Goal: Browse casually: Explore the website without a specific task or goal

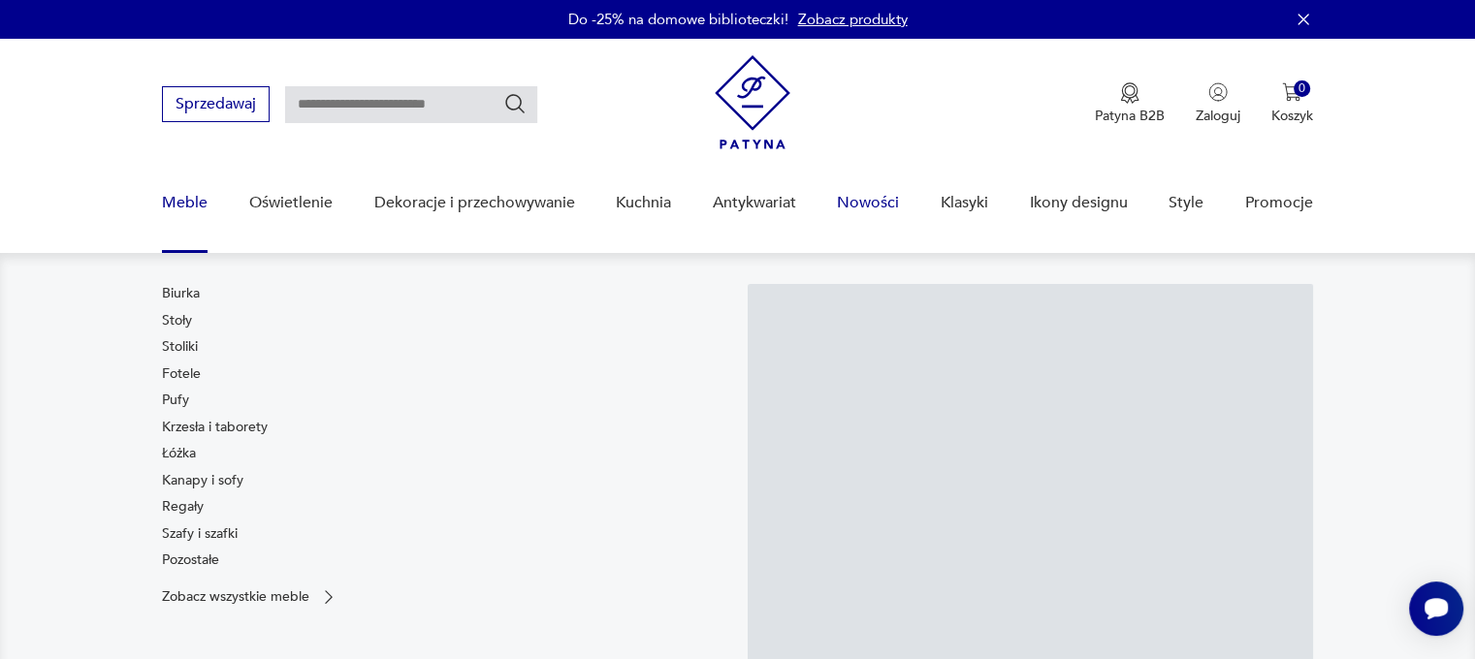
click at [868, 205] on link "Nowości" at bounding box center [868, 203] width 62 height 75
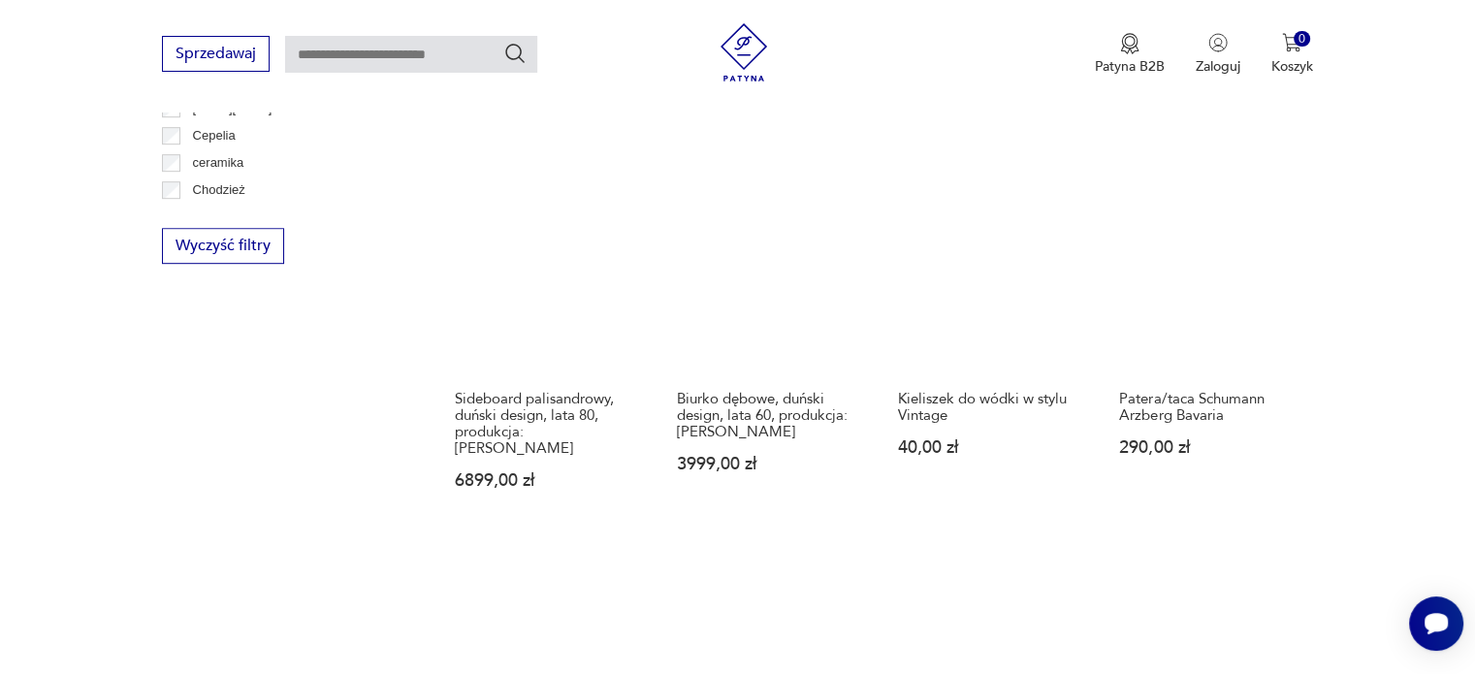
scroll to position [1551, 0]
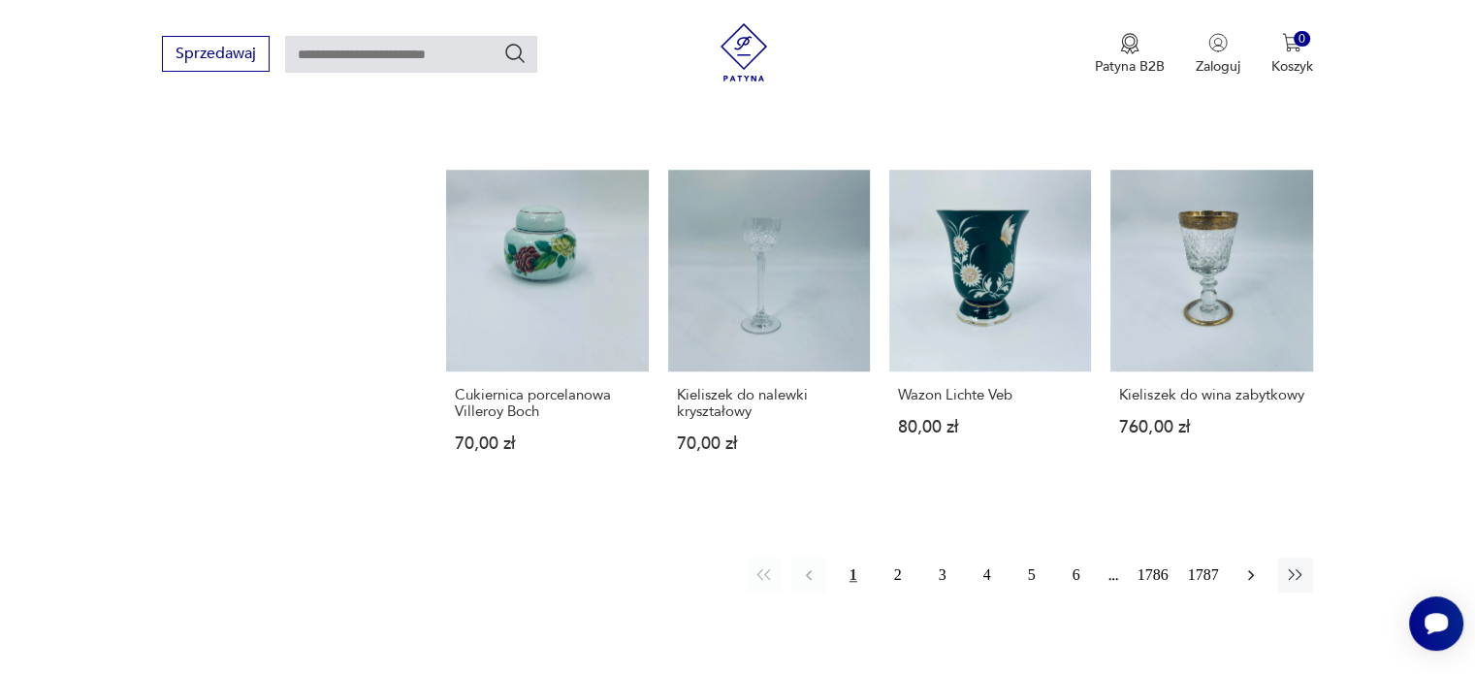
click at [1238, 558] on button "button" at bounding box center [1251, 575] width 35 height 35
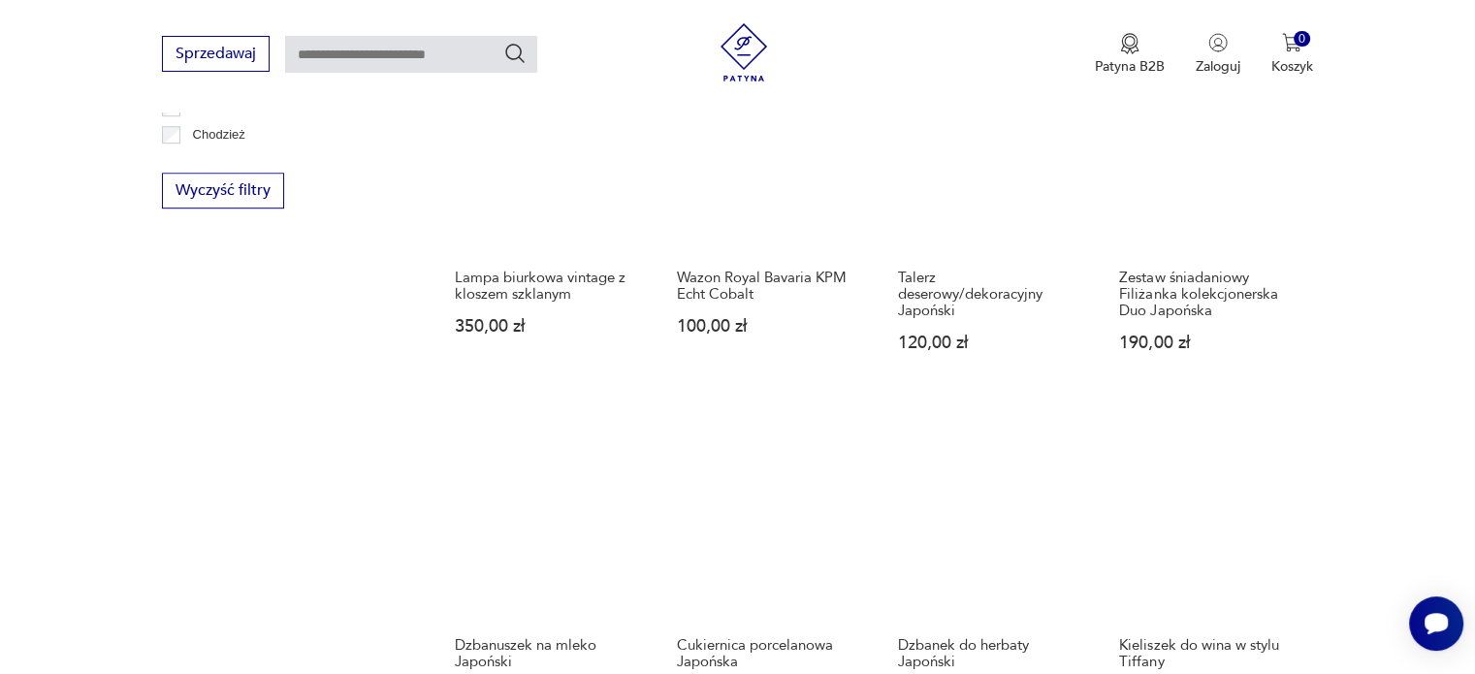
scroll to position [1453, 0]
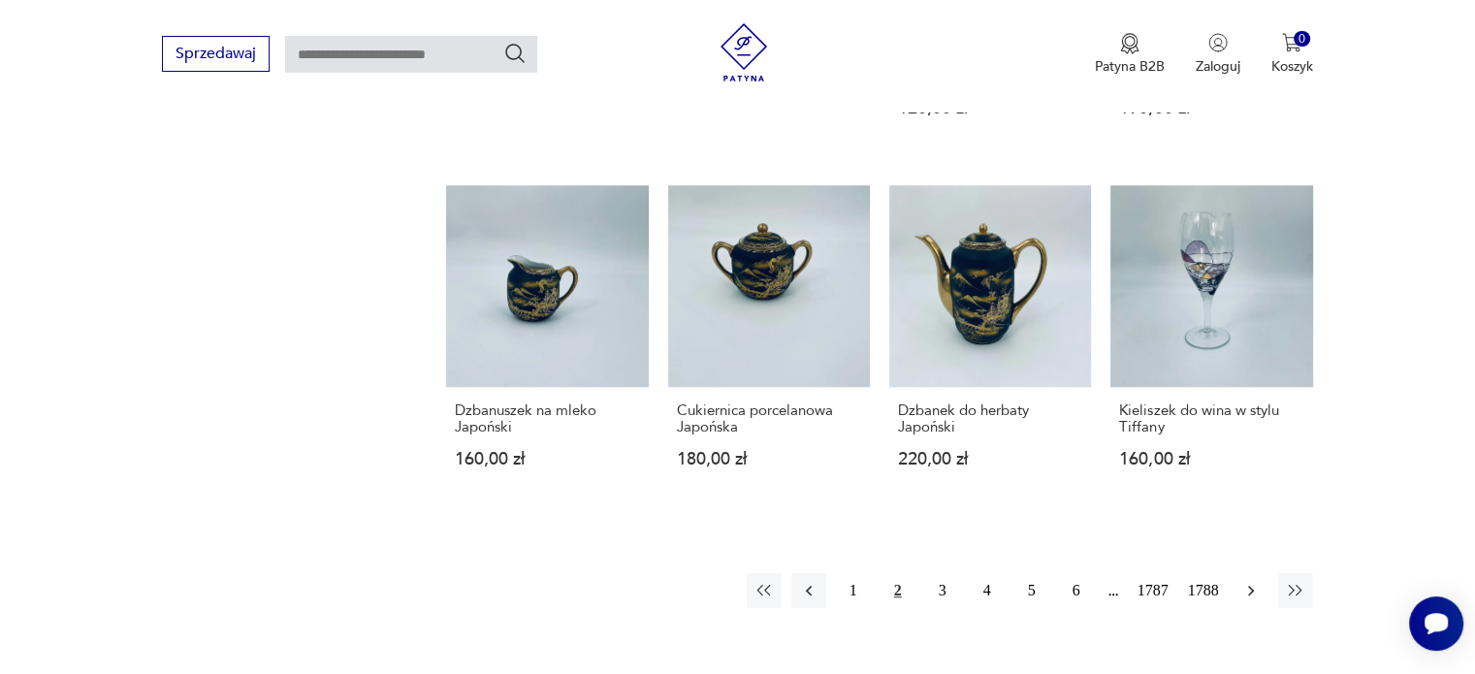
click at [1253, 581] on icon "button" at bounding box center [1250, 590] width 19 height 19
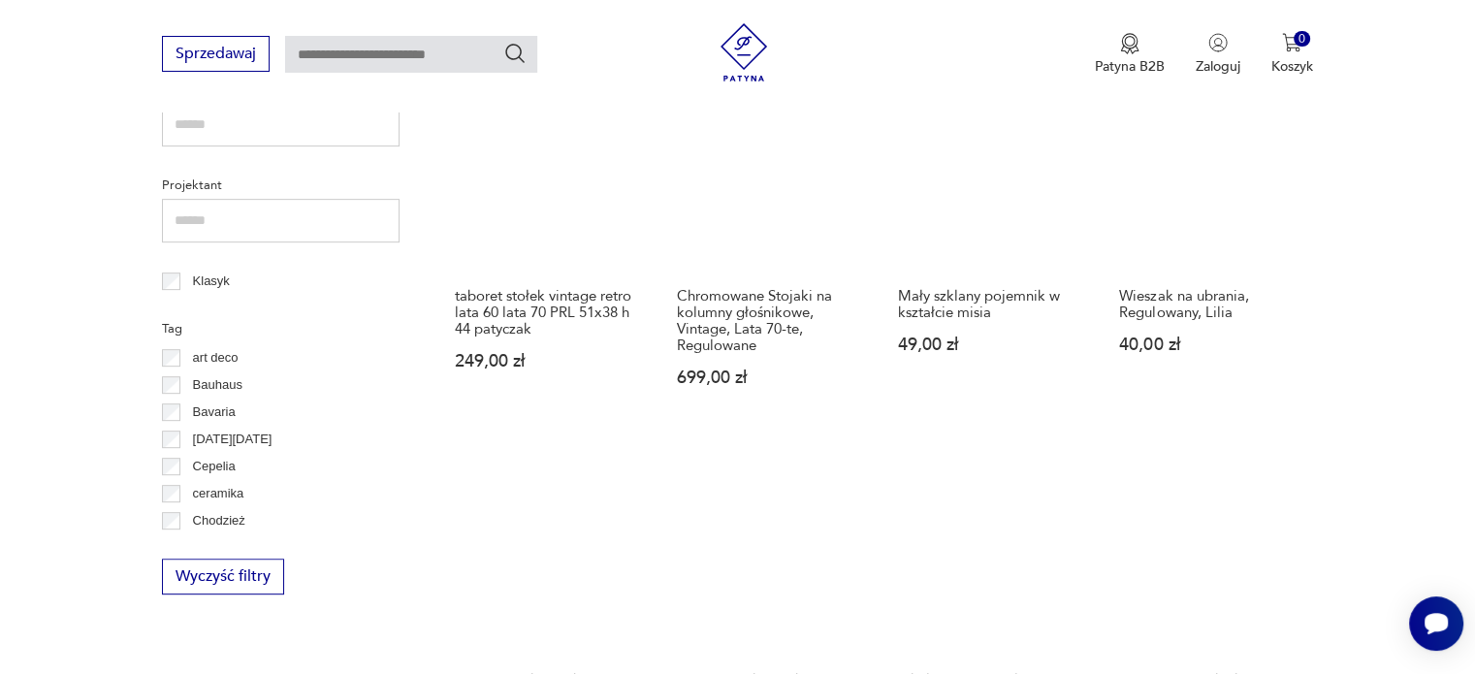
scroll to position [192, 0]
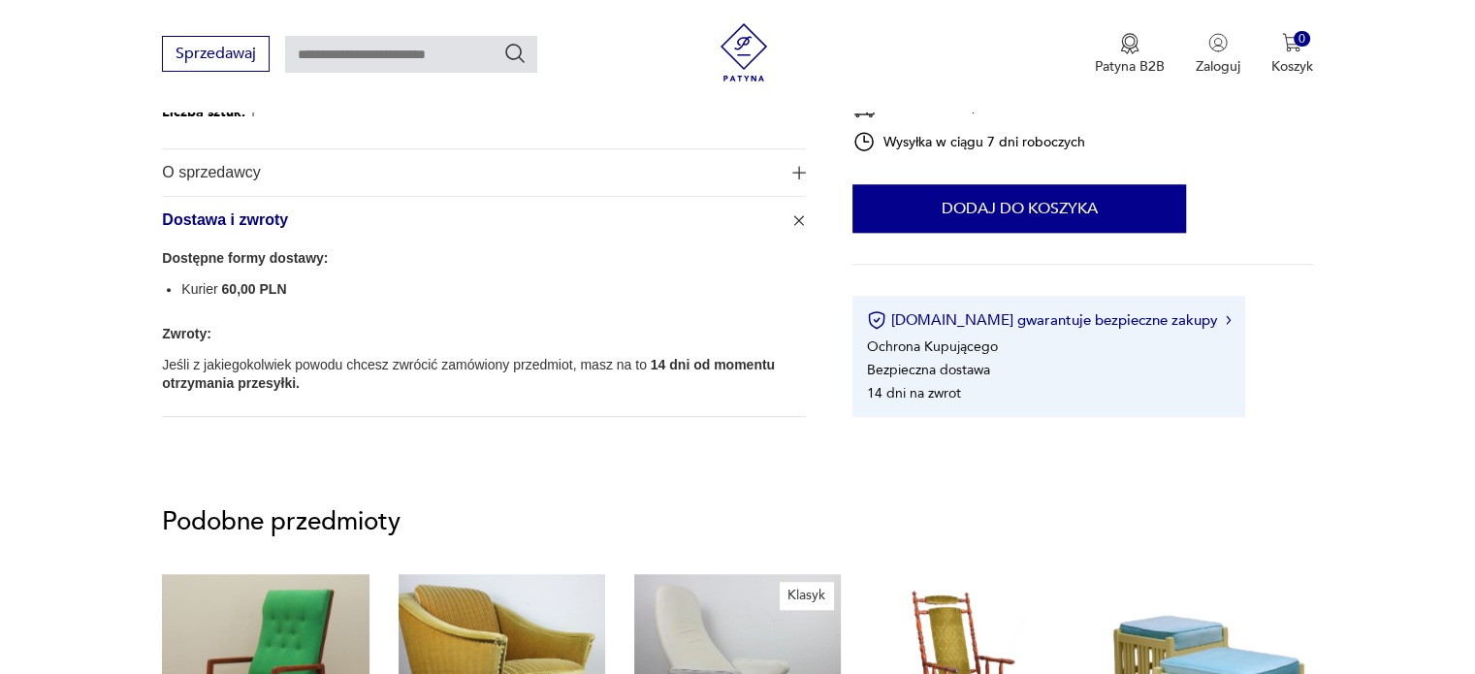
click at [223, 175] on span "O sprzedawcy" at bounding box center [470, 172] width 617 height 47
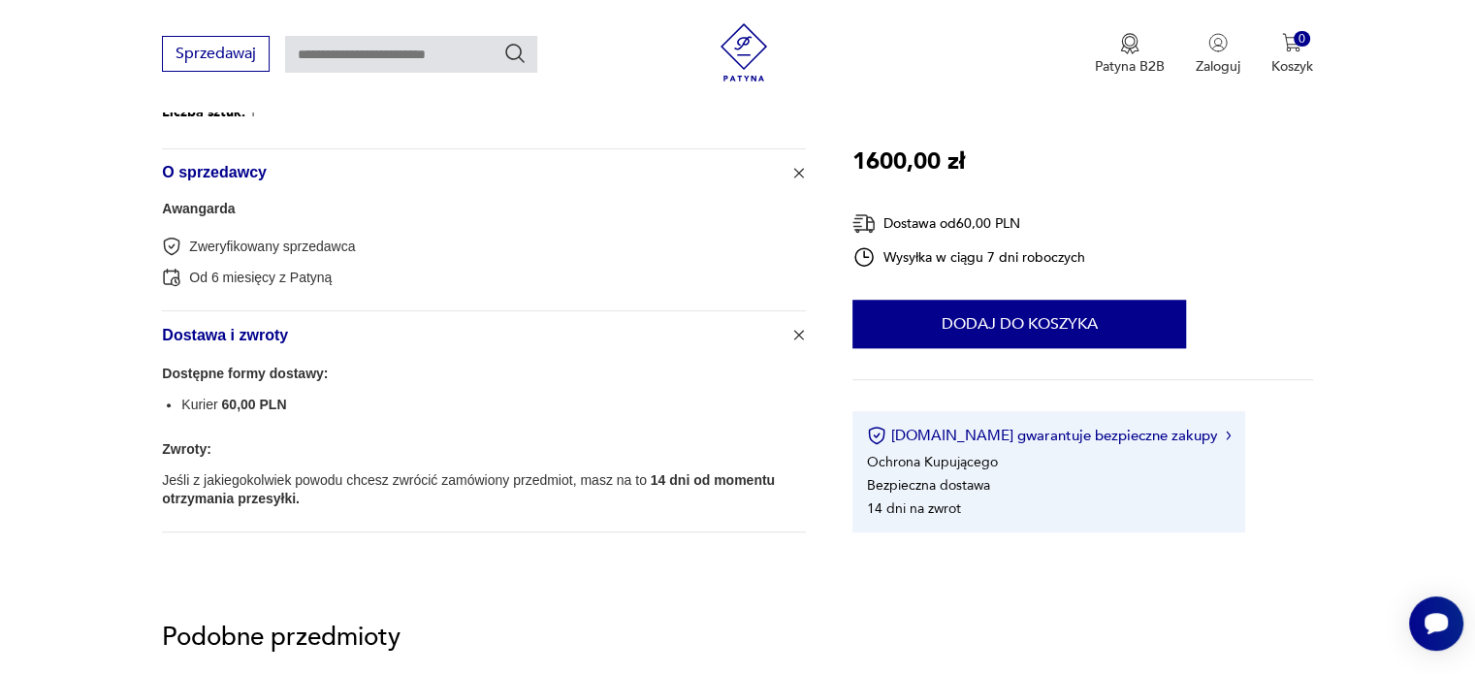
click at [213, 210] on link "Awangarda" at bounding box center [198, 209] width 73 height 16
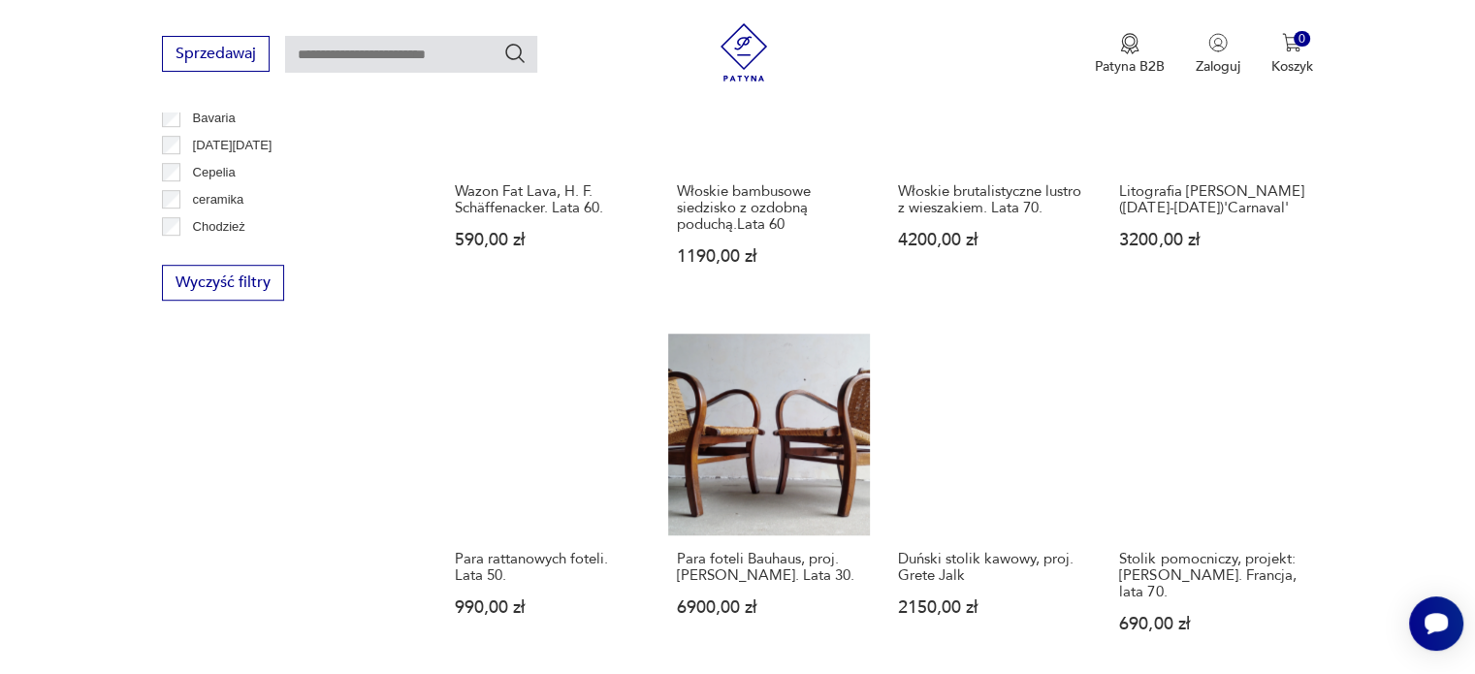
scroll to position [1660, 0]
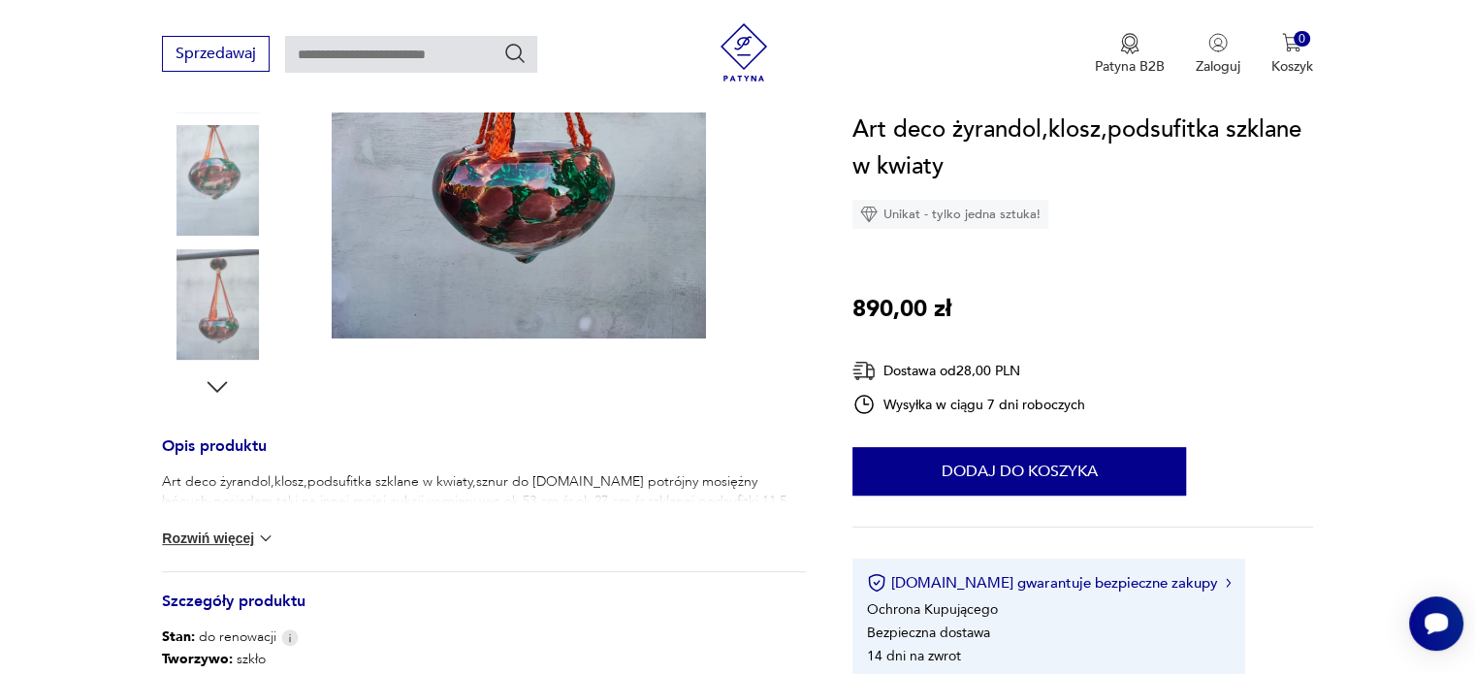
scroll to position [873, 0]
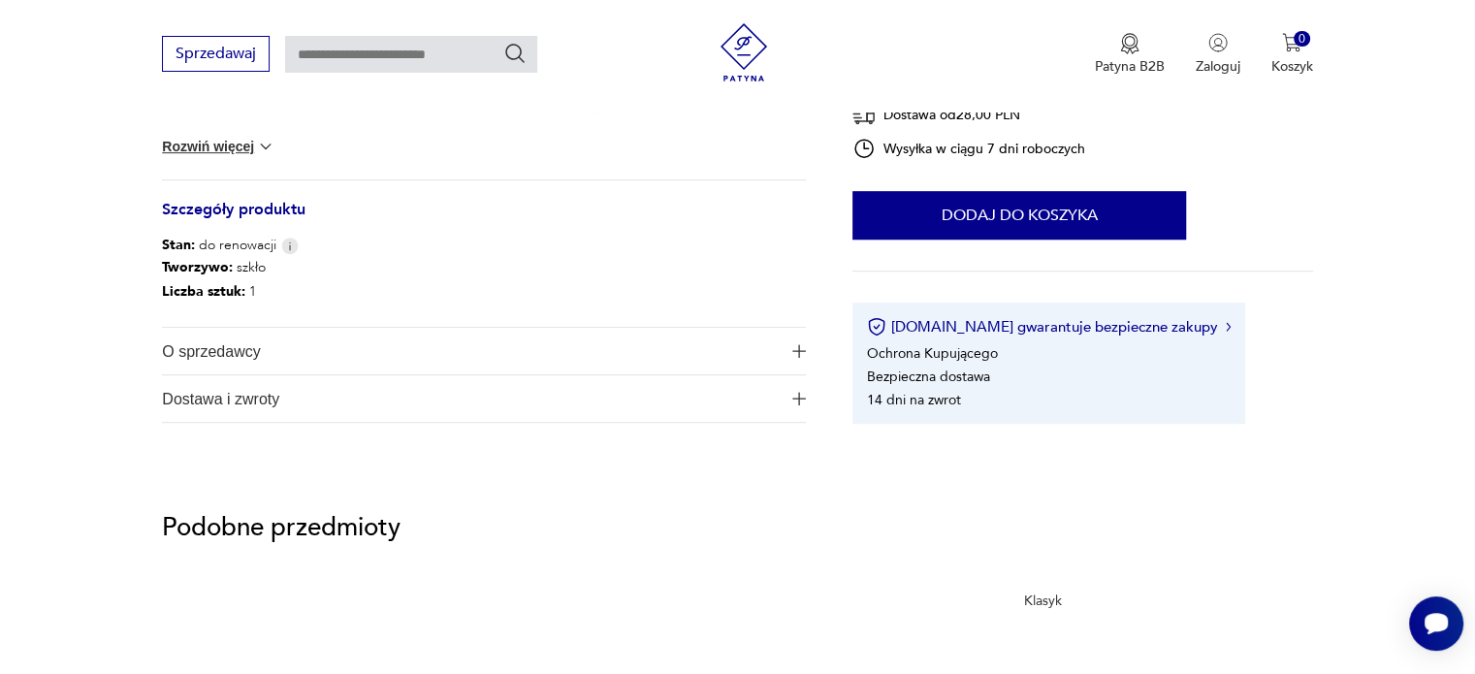
click at [213, 348] on span "O sprzedawcy" at bounding box center [470, 351] width 617 height 47
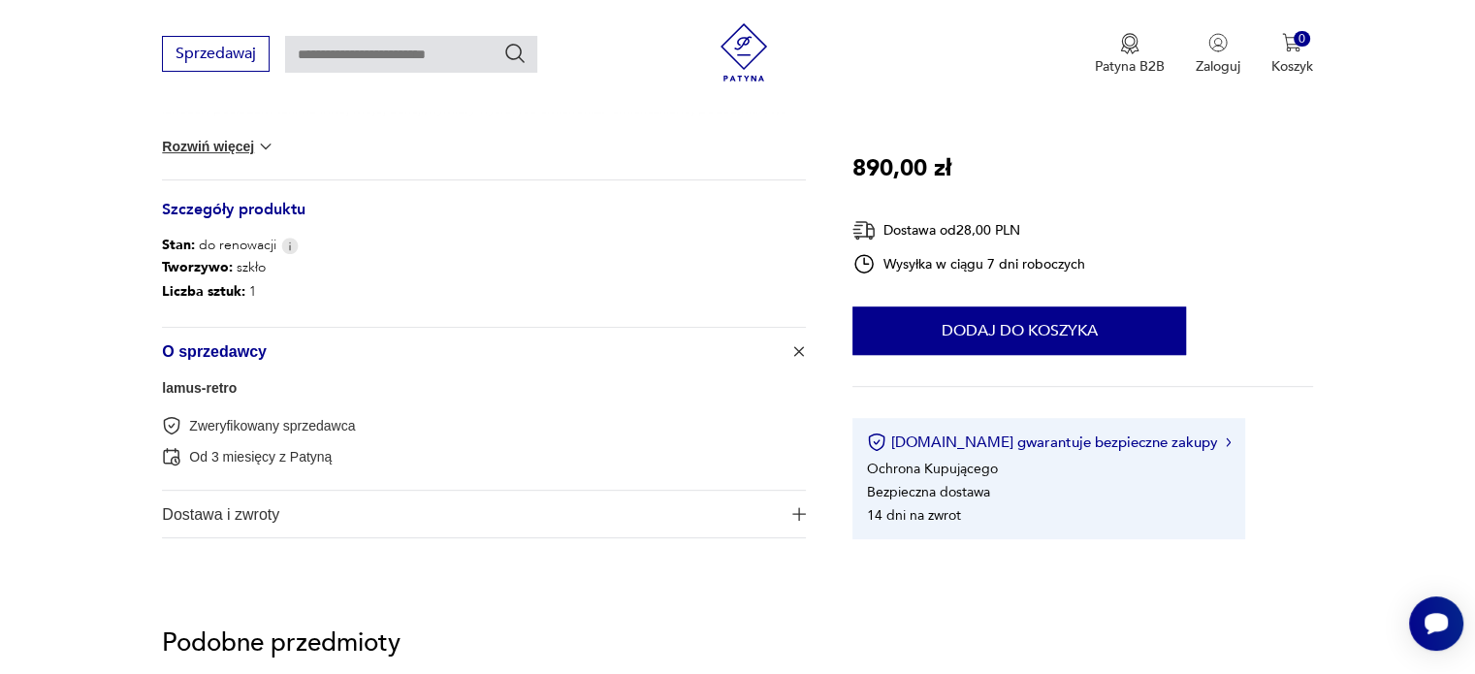
click at [211, 393] on link "lamus-retro" at bounding box center [199, 388] width 75 height 16
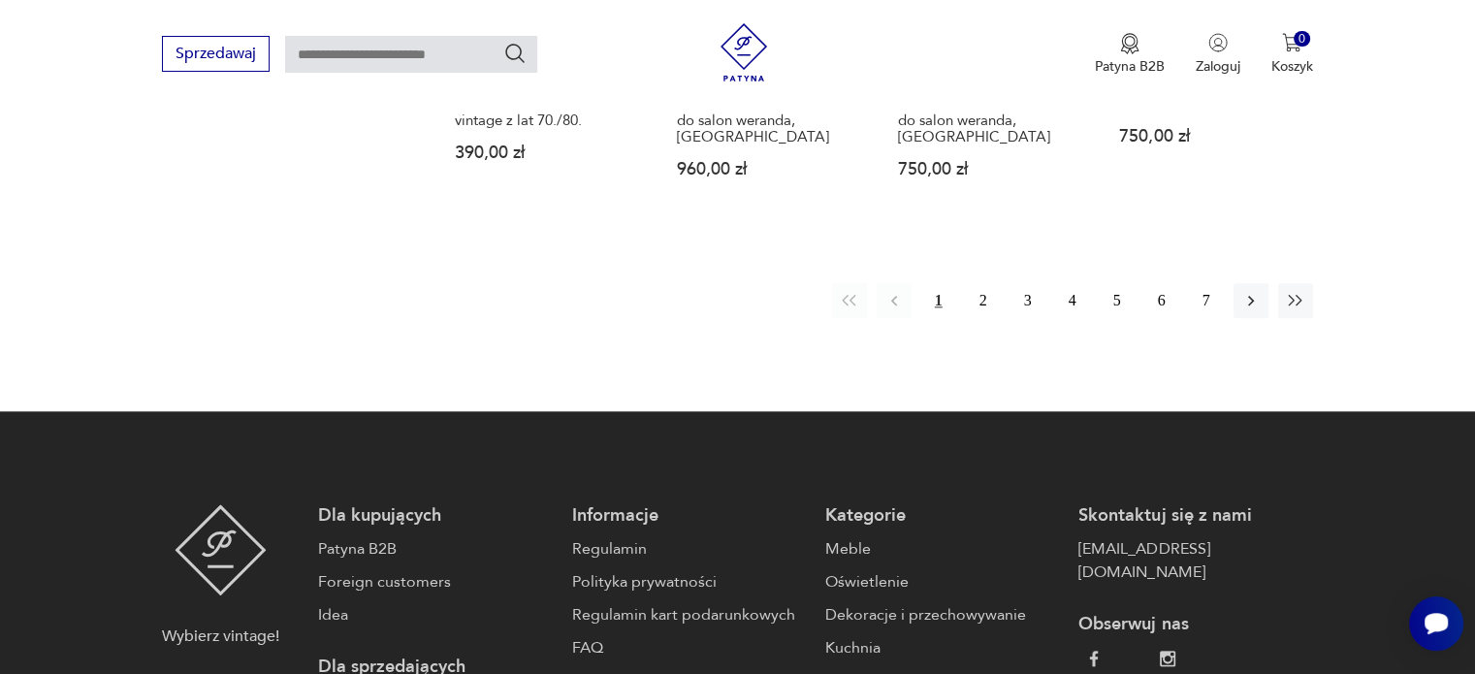
scroll to position [2048, 0]
